Goal: Navigation & Orientation: Find specific page/section

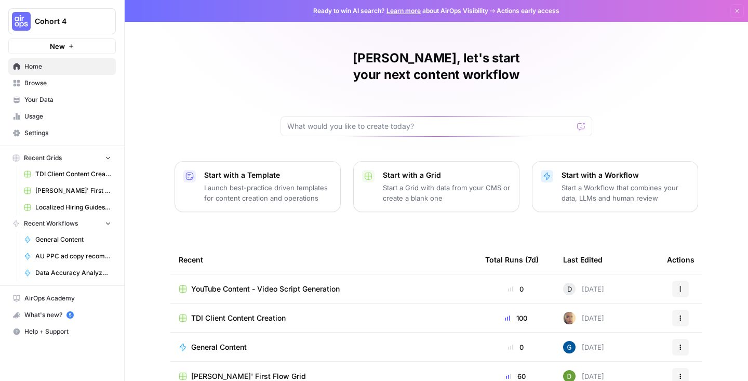
click at [69, 83] on span "Browse" at bounding box center [67, 82] width 87 height 9
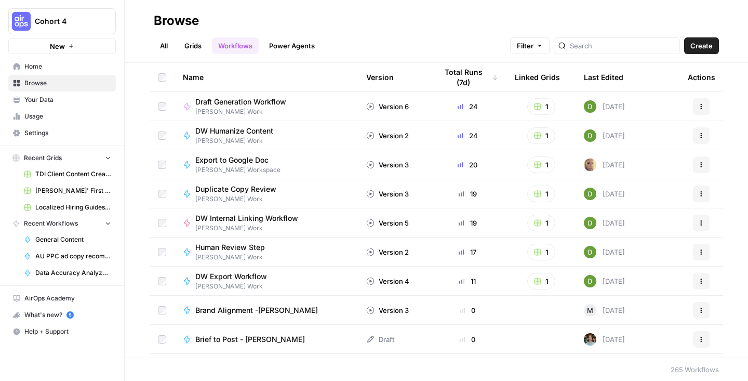
click at [52, 102] on span "Your Data" at bounding box center [67, 99] width 87 height 9
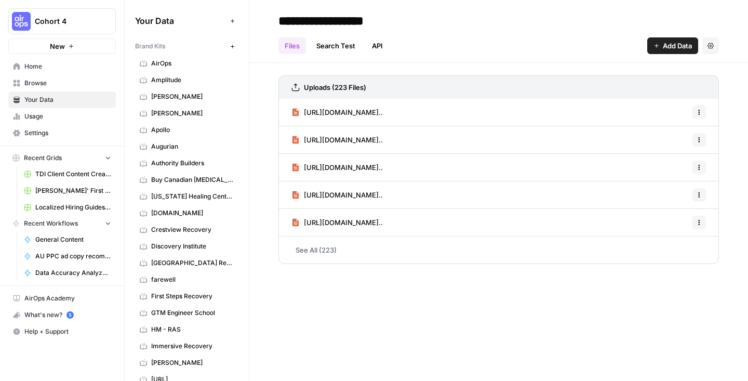
click at [56, 83] on span "Browse" at bounding box center [67, 82] width 87 height 9
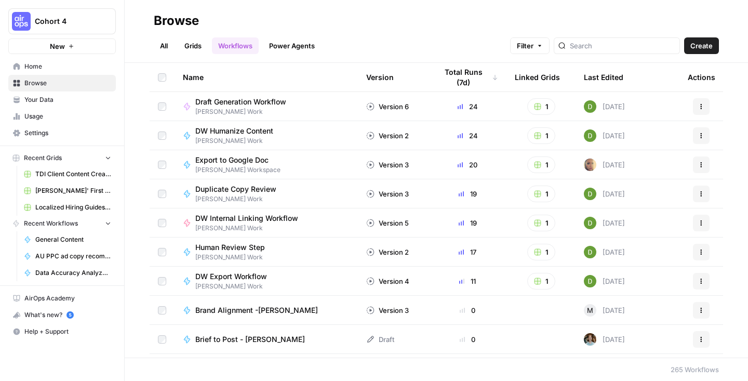
click at [298, 109] on div "Draft Generation Workflow [PERSON_NAME] Work" at bounding box center [266, 107] width 167 height 20
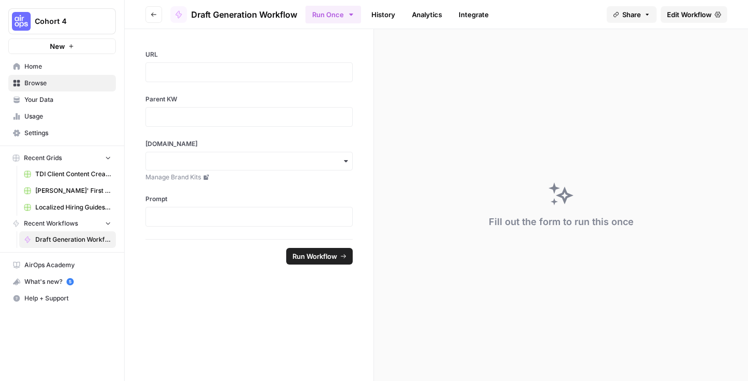
click at [152, 16] on icon "button" at bounding box center [154, 14] width 6 height 6
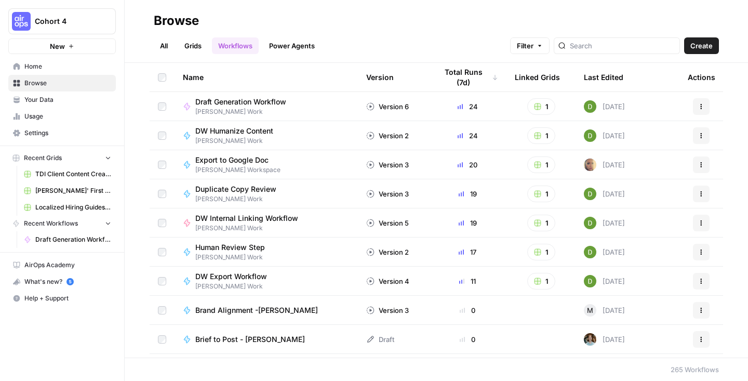
click at [190, 42] on link "Grids" at bounding box center [193, 45] width 30 height 17
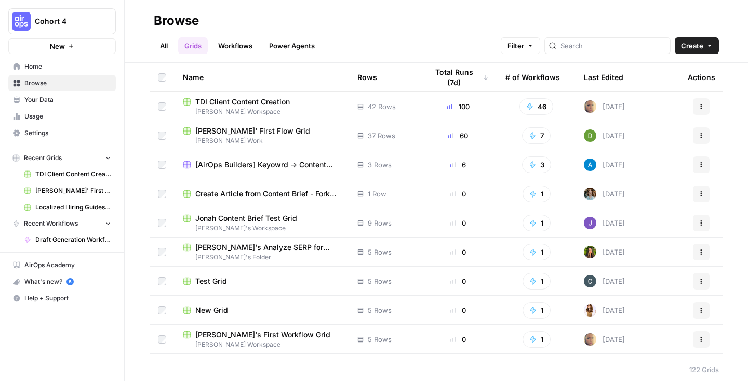
click at [166, 43] on link "All" at bounding box center [164, 45] width 20 height 17
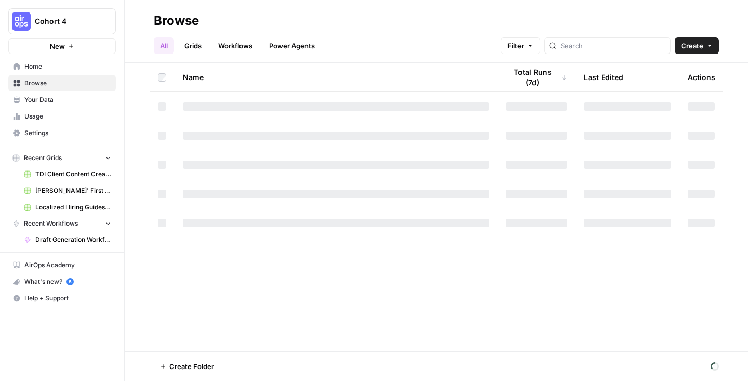
click at [288, 48] on link "Power Agents" at bounding box center [292, 45] width 58 height 17
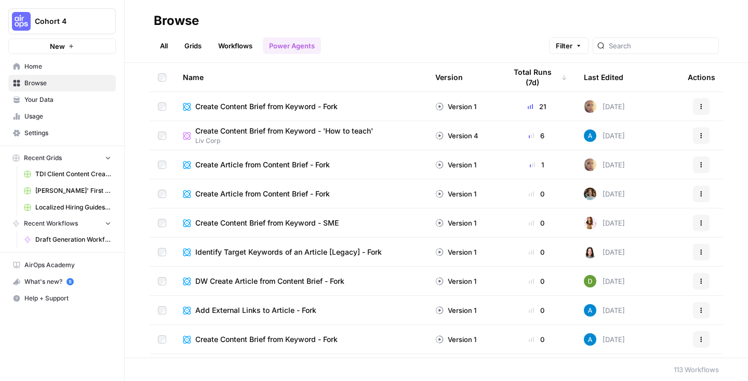
click at [59, 118] on span "Usage" at bounding box center [67, 116] width 87 height 9
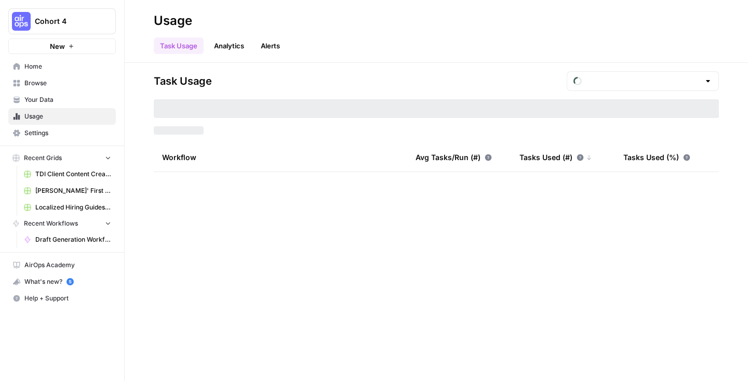
type input "August Tasks"
click at [63, 103] on span "Your Data" at bounding box center [67, 99] width 87 height 9
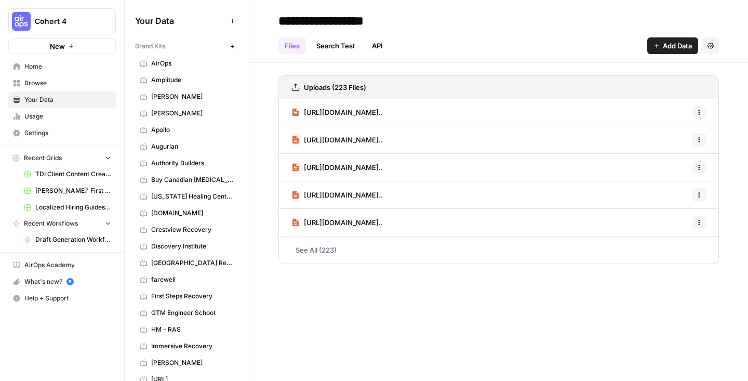
click at [52, 81] on span "Browse" at bounding box center [67, 82] width 87 height 9
